Goal: Information Seeking & Learning: Learn about a topic

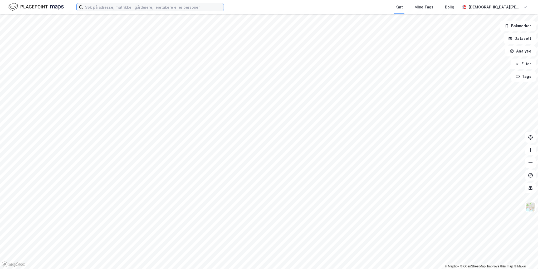
click at [108, 5] on input at bounding box center [153, 7] width 141 height 8
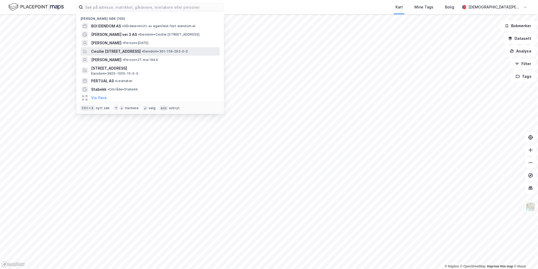
click at [112, 48] on span "Cecilie [STREET_ADDRESS]" at bounding box center [116, 51] width 50 height 6
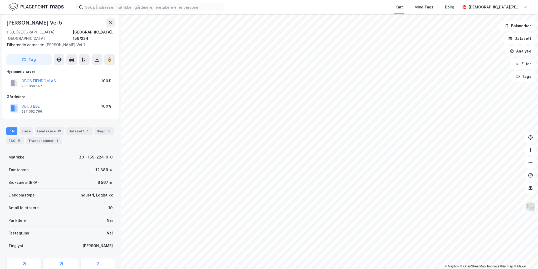
scroll to position [77, 0]
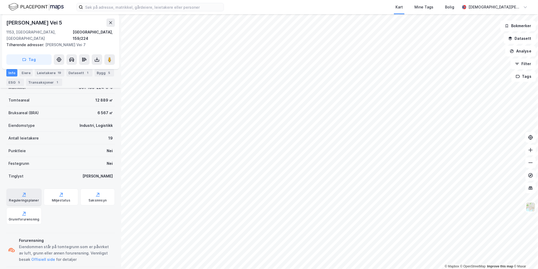
click at [30, 198] on div "Reguleringsplaner" at bounding box center [24, 200] width 30 height 4
click at [92, 191] on div "Saksinnsyn" at bounding box center [97, 196] width 34 height 17
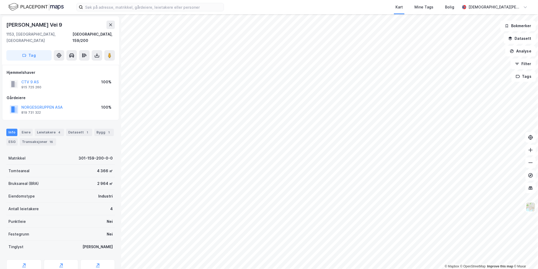
scroll to position [0, 0]
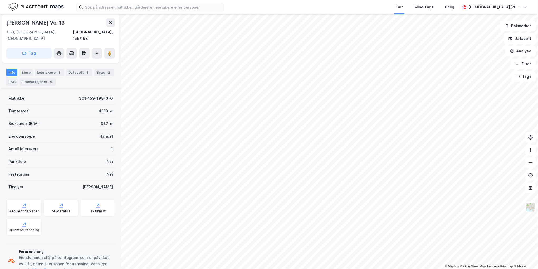
scroll to position [71, 0]
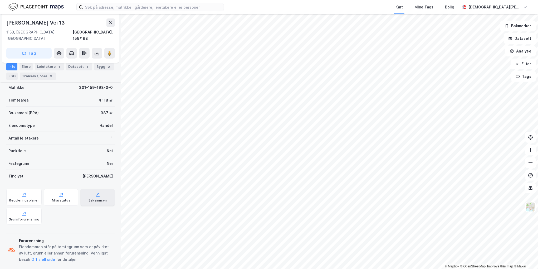
click at [92, 198] on div "Saksinnsyn" at bounding box center [97, 200] width 18 height 4
